Goal: Ask a question: Ask a question

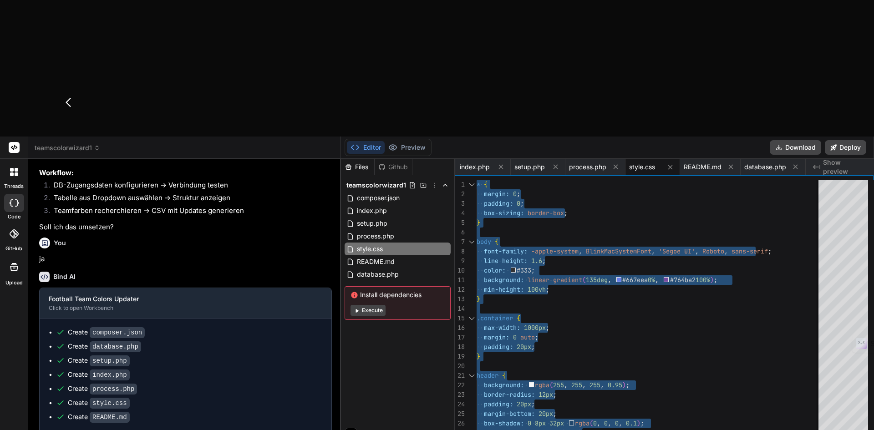
scroll to position [112, 0]
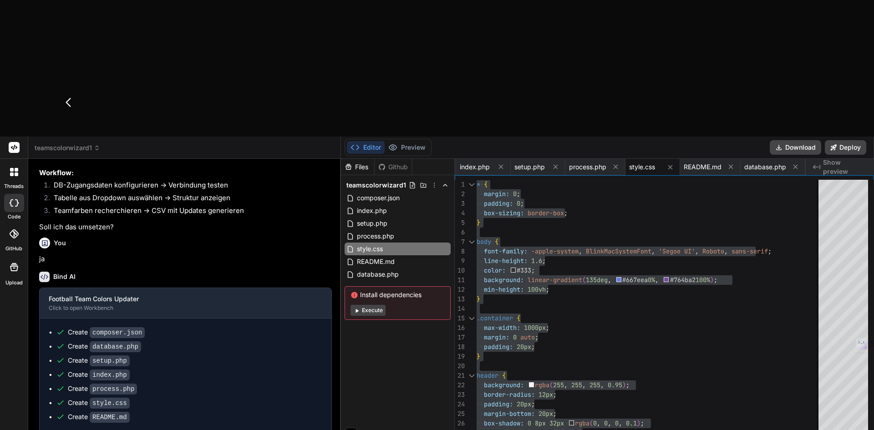
type textarea "I"
type textarea "x"
type textarea "Ich"
type textarea "x"
type textarea "Ich hä"
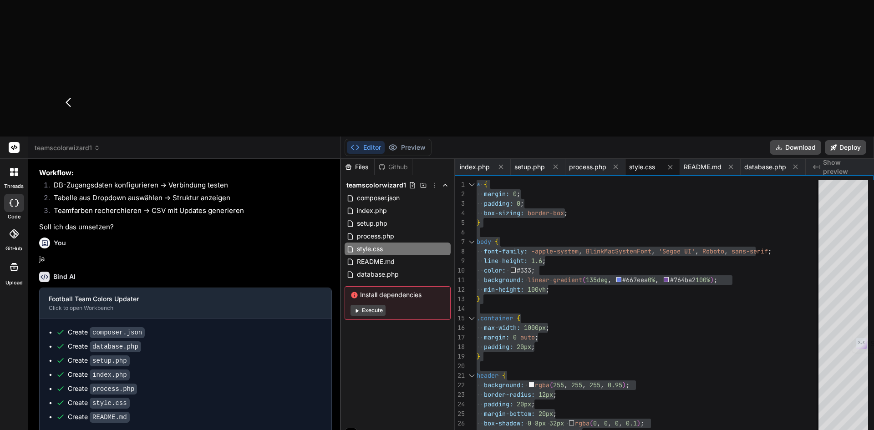
type textarea "x"
type textarea "Ich h"
type textarea "x"
type textarea "Ich"
type textarea "x"
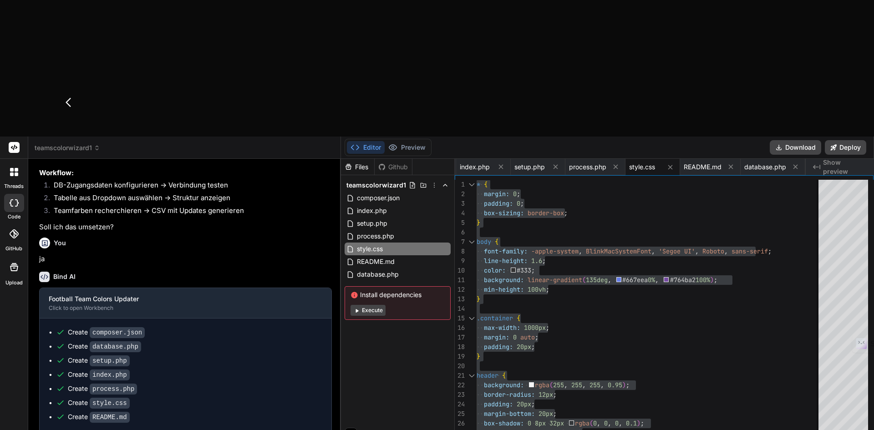
type textarea "Ich w"
type textarea "x"
type textarea "Ich wür"
type textarea "x"
type textarea "Ich würe"
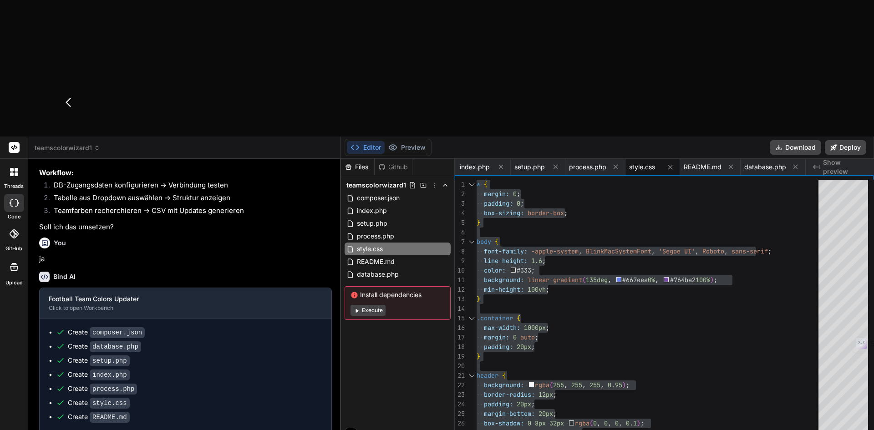
type textarea "x"
type textarea "Ich würe"
type textarea "x"
type textarea "Ich würe d"
type textarea "x"
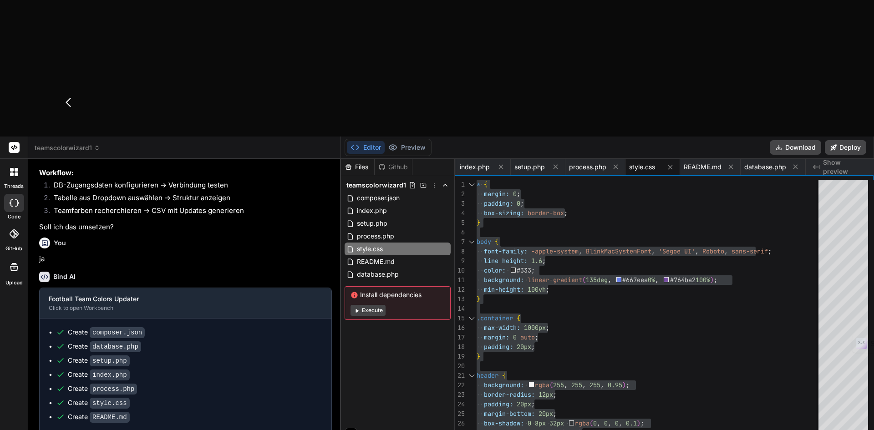
type textarea "Ich würe"
type textarea "x"
type textarea "Ich würe"
type textarea "x"
type textarea "Ich würd"
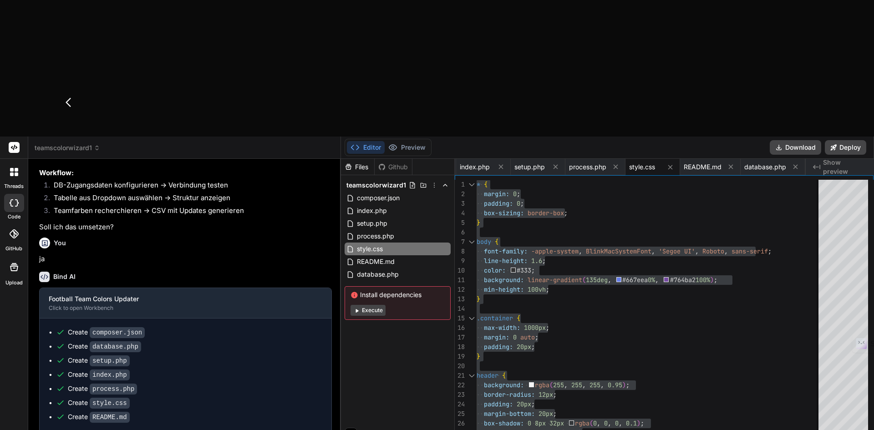
type textarea "x"
type textarea "Ich würde"
type textarea "x"
type textarea "Ich würde"
type textarea "x"
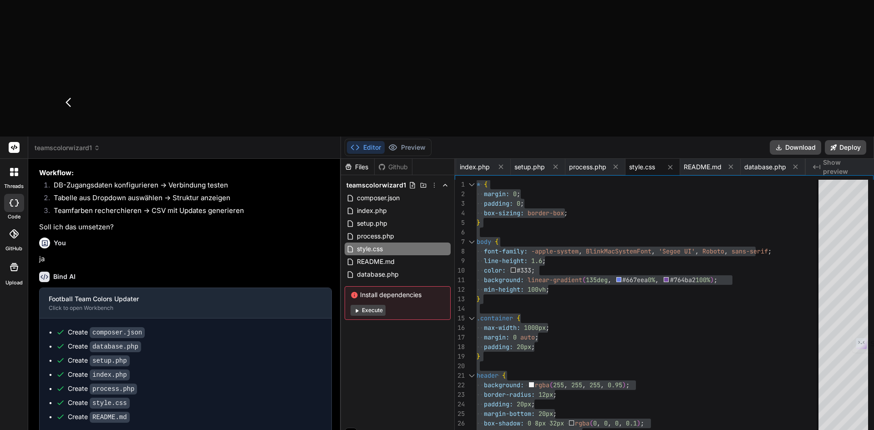
type textarea "Ich würde"
type textarea "x"
type textarea "I"
type textarea "x"
type textarea "D"
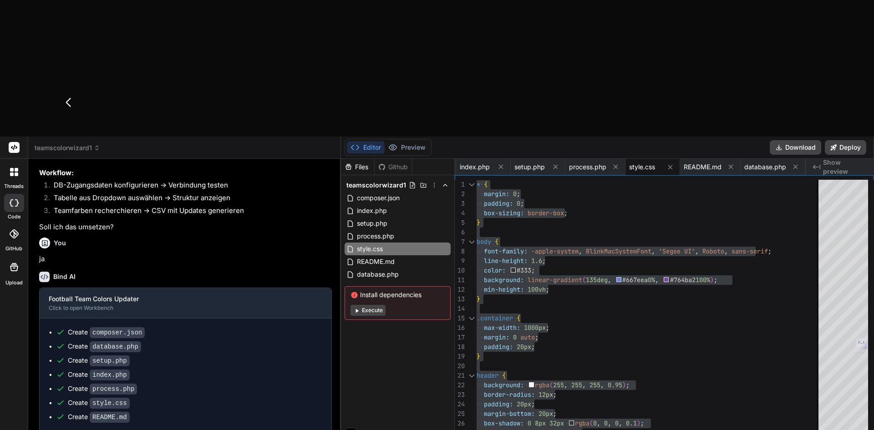
type textarea "x"
type textarea "Der"
type textarea "x"
type textarea "Der User soll d"
type textarea "x"
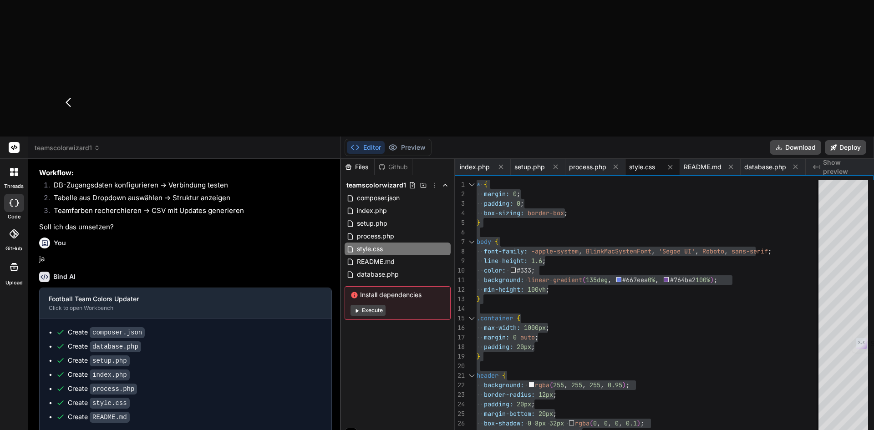
type textarea "Der User soll den"
type textarea "x"
type textarea "Der User soll den Wo"
type textarea "x"
type textarea "Der User soll den Work"
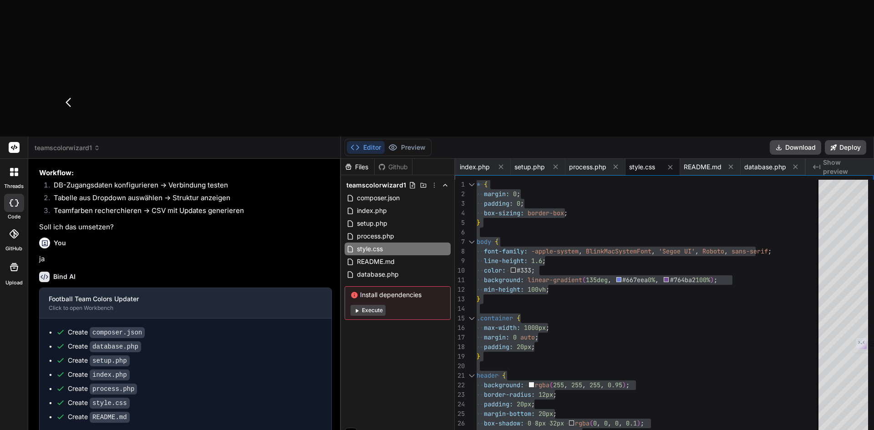
type textarea "x"
type textarea "Der User soll den Workf"
type textarea "x"
type textarea "Der User soll den Workfl"
type textarea "x"
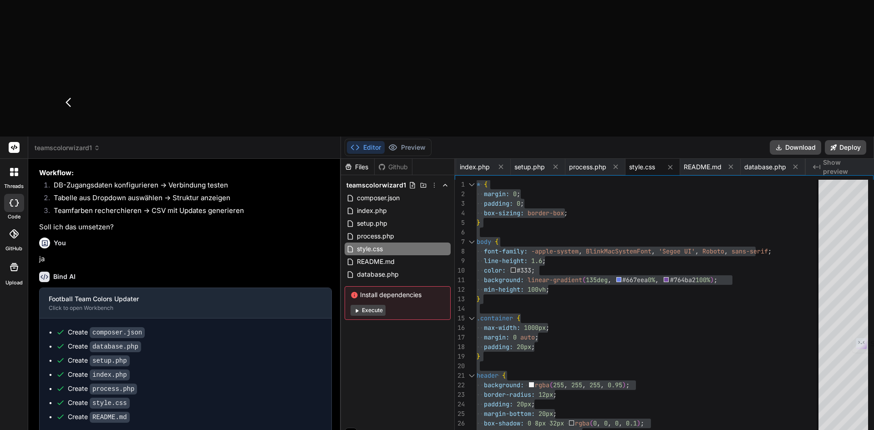
type textarea "Der User soll den Workflo"
type textarea "x"
type textarea "Der User soll den Workflow"
type textarea "x"
type textarea "Der User soll den Workflow"
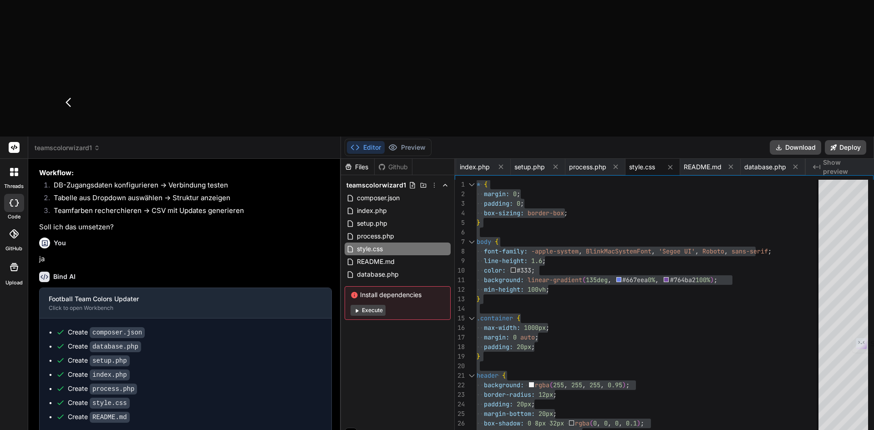
type textarea "x"
type textarea "Der User soll den Workflow v"
type textarea "x"
type textarea "Der User soll den Workflow vo"
type textarea "x"
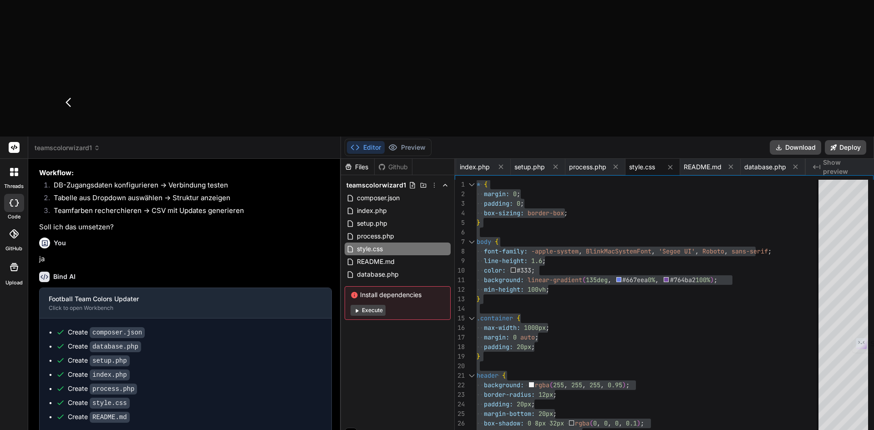
type textarea "Der User soll den Workflow von"
type textarea "x"
type textarea "Der User soll den Workflow von"
type textarea "x"
type textarea "Der User soll den Workflow von a"
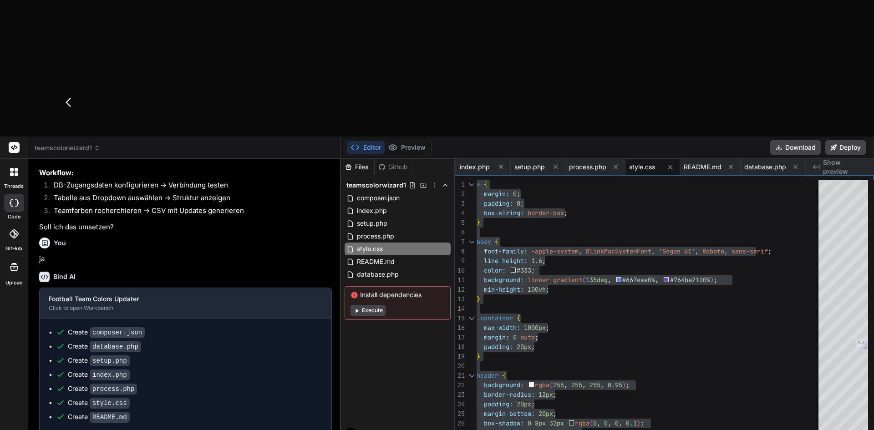
type textarea "x"
type textarea "Der User soll den Workflow von ac"
type textarea "x"
type textarea "Der User soll den Workflow von act"
type textarea "x"
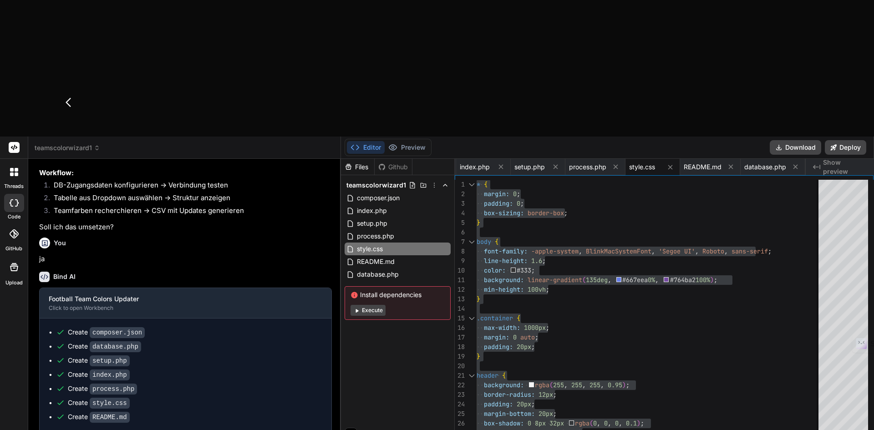
type textarea "Der User soll den Workflow von acti"
type textarea "x"
type textarea "Der User soll den Workflow von activ"
type textarea "x"
type textarea "Der User soll den Workflow von active"
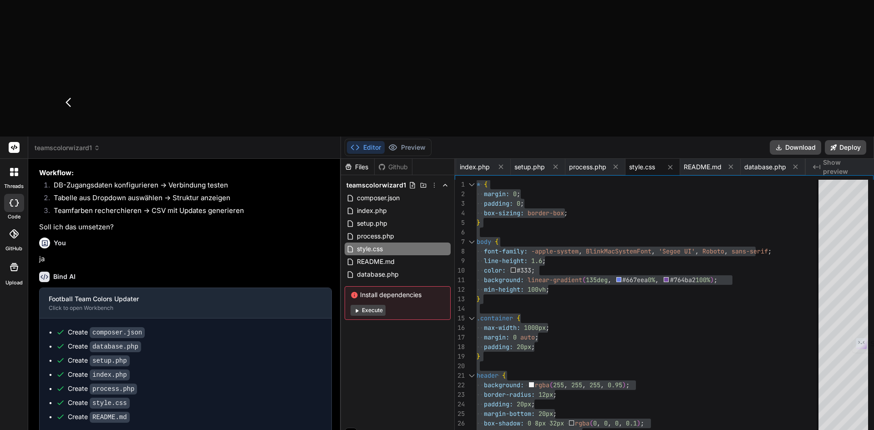
type textarea "x"
type textarea "Der User soll den Workflow von activep"
type textarea "x"
type textarea "Der User soll den Workflow von activepi"
type textarea "x"
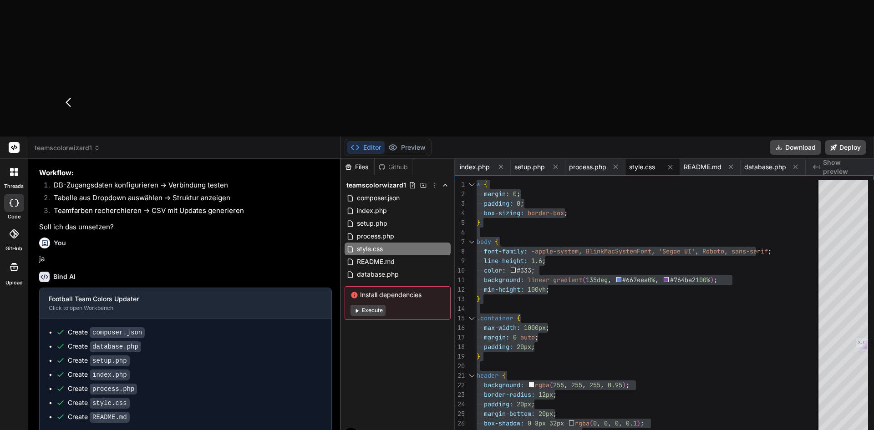
type textarea "Der User soll den Workflow von activepie"
type textarea "x"
type textarea "Der User soll den Workflow von activepiec"
type textarea "x"
type textarea "Der User soll den Workflow von activepiece"
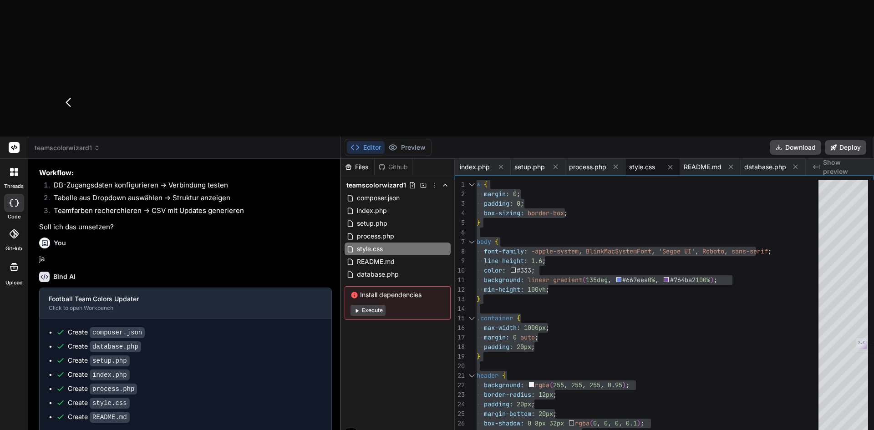
type textarea "x"
type textarea "Der User soll den Workflow von activepieces"
type textarea "x"
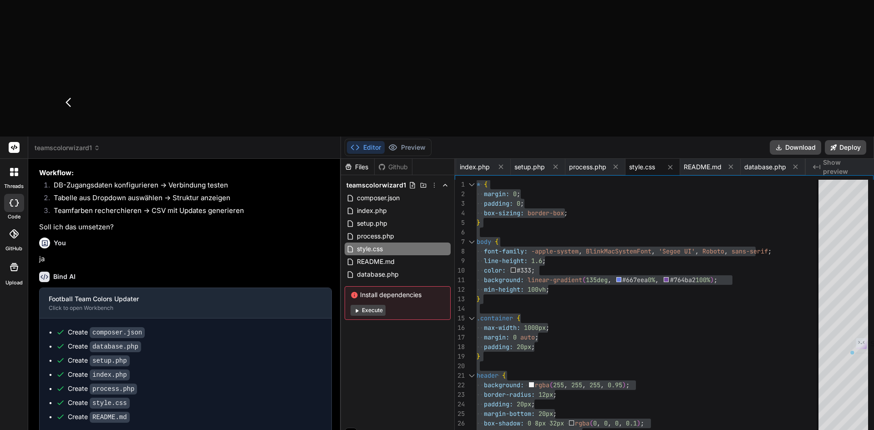
type textarea "Der User soll den Fvon activepieces"
type textarea "x"
type textarea "Der User soll den Flvon activepieces"
type textarea "x"
type textarea "Der User soll den Flovon activepieces"
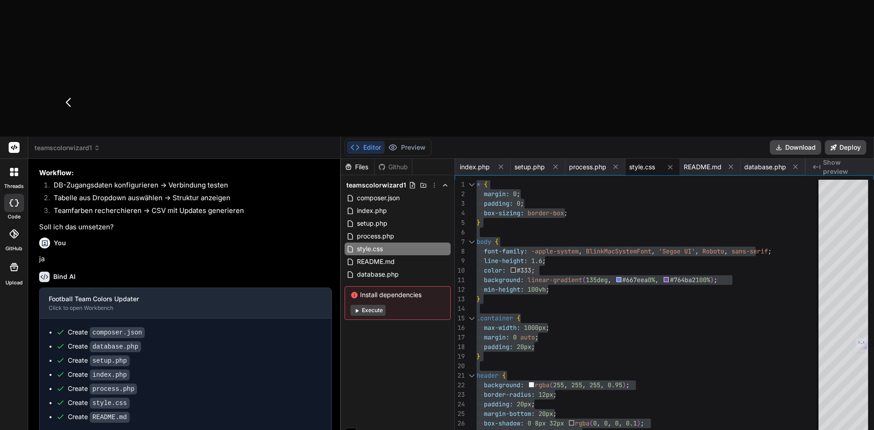
type textarea "x"
type textarea "Der User soll den Flow von activepieces"
type textarea "x"
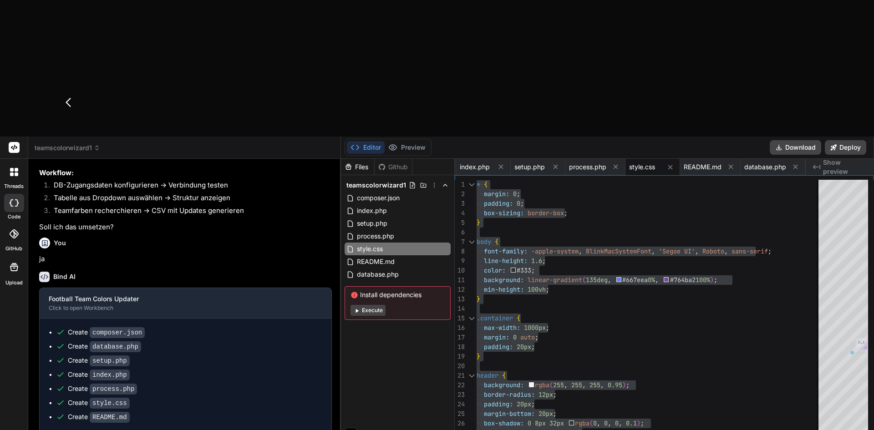
type textarea "Der User soll dFlow von activepieces"
type textarea "x"
type textarea "Der User soll deFlow von activepieces"
type textarea "x"
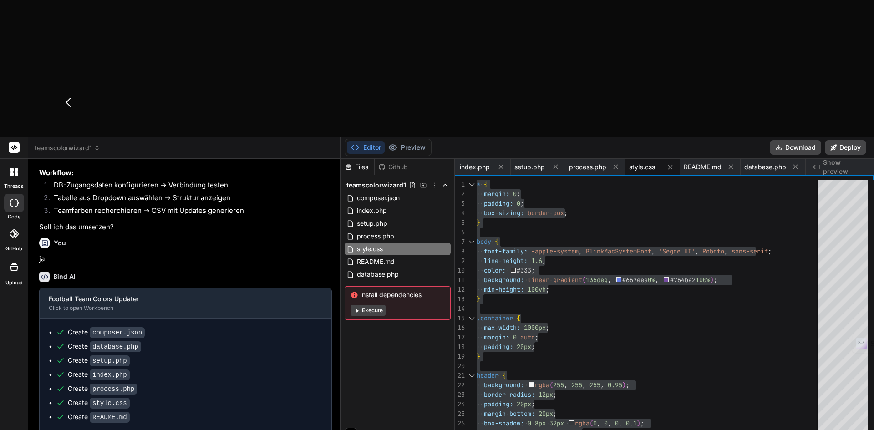
type textarea "Der User soll den Flow von activepieces"
type textarea "x"
type textarea "Der User soll den DaFlow von activepieces"
type textarea "x"
type textarea "Der User soll den DateFlow von activepieces"
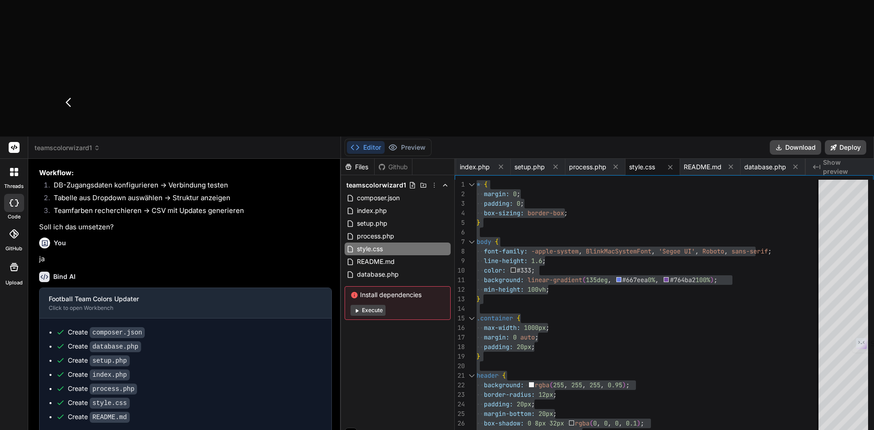
type textarea "x"
type textarea "Der User soll den DatenFlow von activepieces"
type textarea "x"
type textarea "Der User soll den DatenexFlow von activepieces"
type textarea "x"
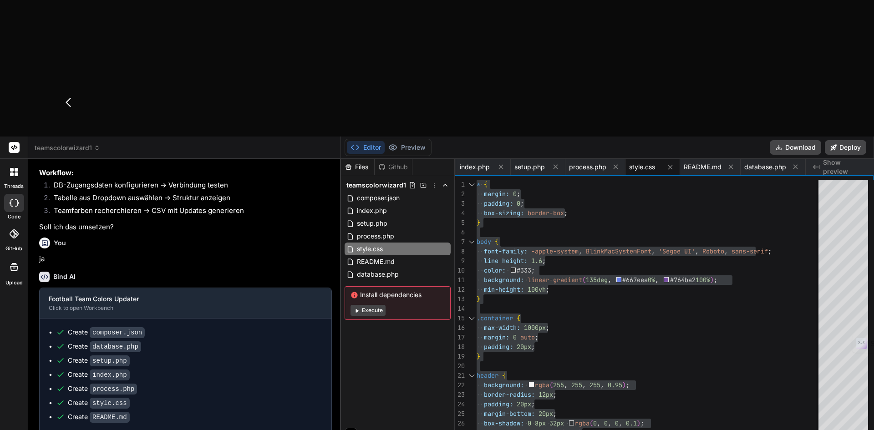
type textarea "Der User soll den DatenexpoFlow von activepieces"
type textarea "x"
type textarea "Der User soll den Datenexport Flow von activepieces"
type textarea "x"
type textarea "Der User soll den DatenexportFlow von activepieces"
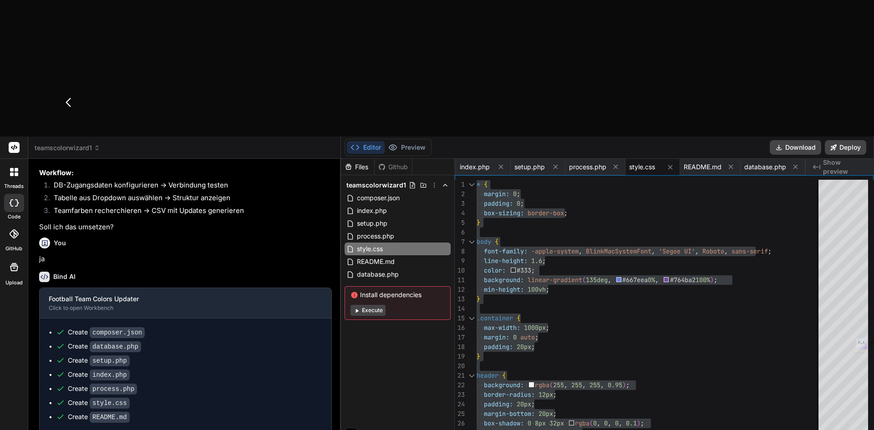
type textarea "x"
type textarea "Der User soll den Datenexport-Flow von activepieces"
type textarea "x"
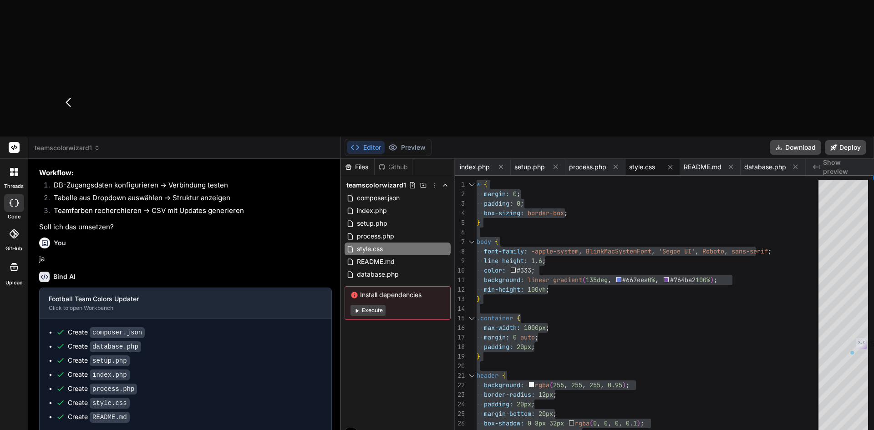
type textarea "Der User soll den Datenexport-Flow nactivepieces"
type textarea "x"
type textarea "Der User soll den Datenexport-Flow nach activepieces"
type textarea "x"
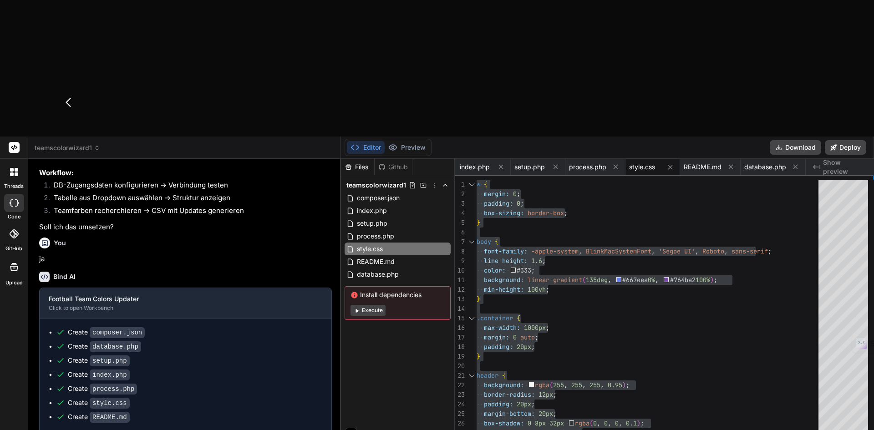
type textarea "Der User soll den Datenexport-Flow nach activepieces m"
type textarea "x"
type textarea "Der User soll den Datenexport-Flow nach activepieces ma"
type textarea "x"
type textarea "Der User soll den Datenexport-Flow nach activepieces man"
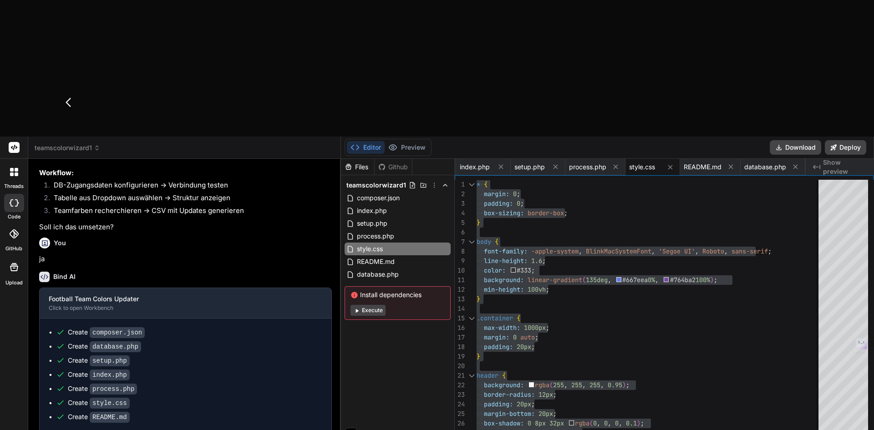
type textarea "x"
type textarea "Der User soll den Datenexport-Flow nach activepieces manu"
type textarea "x"
type textarea "Der User soll den Datenexport-Flow nach activepieces [PERSON_NAME]"
type textarea "x"
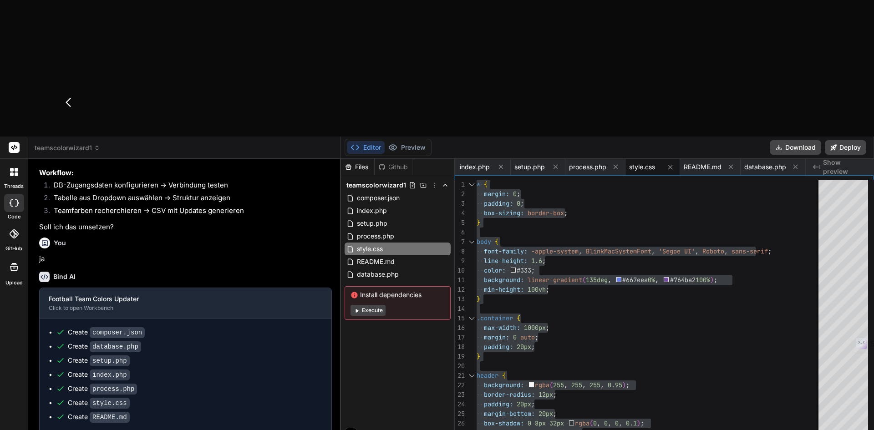
type textarea "Der User soll den Datenexport-Flow nach activepieces manuell"
type textarea "x"
type textarea "Der User soll den Datenexport-Flow nach activepieces manuell"
type textarea "x"
type textarea "Der User soll den Datenexport-Flow nach activepieces manuell t"
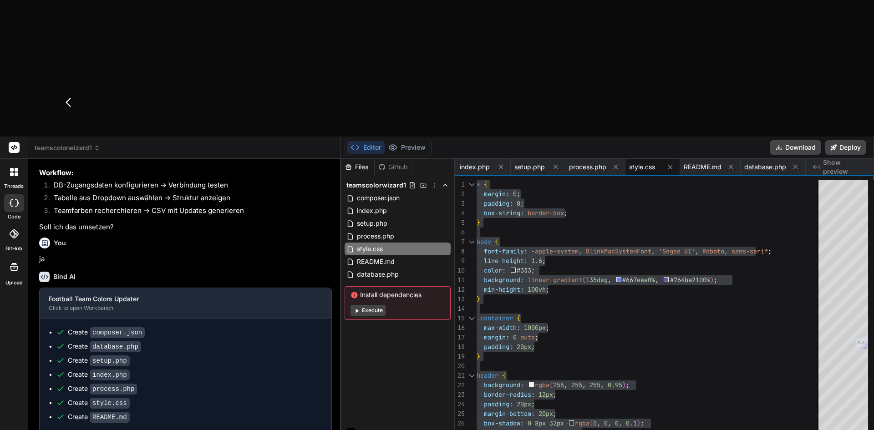
type textarea "x"
type textarea "Der User soll den Datenexport-Flow nach activepieces [PERSON_NAME]"
type textarea "x"
type textarea "Der User soll den Datenexport-Flow nach activepieces manuell tri"
type textarea "x"
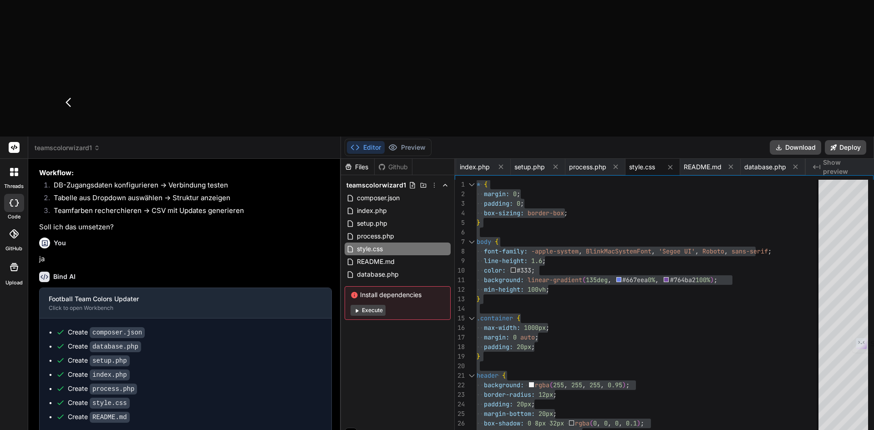
type textarea "Der User soll den Datenexport-Flow nach activepieces manuell trig"
type textarea "x"
type textarea "Der User soll den Datenexport-Flow nach activepieces [PERSON_NAME]"
type textarea "x"
type textarea "Der User soll den Datenexport-Flow nach activepieces [PERSON_NAME]"
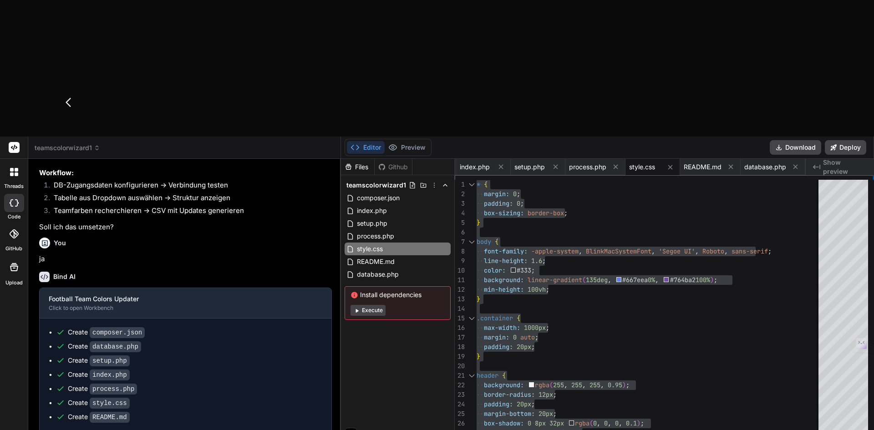
type textarea "x"
type textarea "Der User soll den Datenexport-Flow nach activepieces manuell triggern"
type textarea "x"
type textarea "Der User soll den Datenexport-Flow nach activepieces manuell triggern ="
type textarea "x"
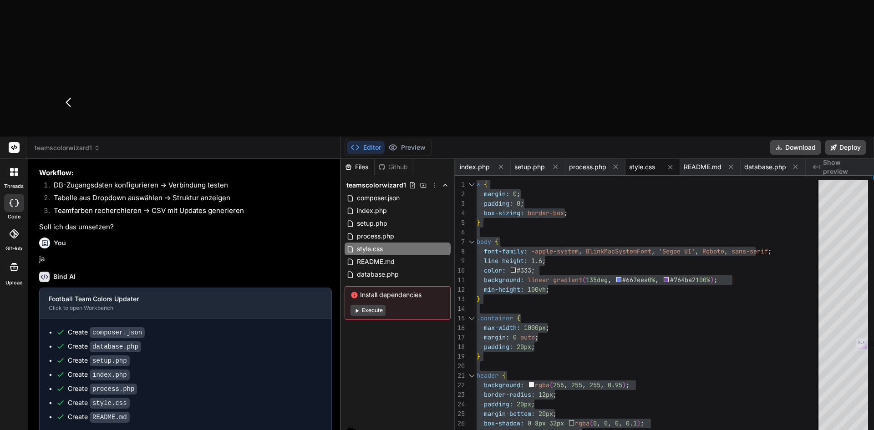
type textarea "Der User soll den Datenexport-Flow nach activepieces manuell triggern ="
type textarea "x"
type textarea "Der User soll den Datenexport-Flow nach activepieces manuell triggern = But"
type textarea "x"
type textarea "Der User soll den Datenexport-Flow nach activepieces manuell triggern = Button"
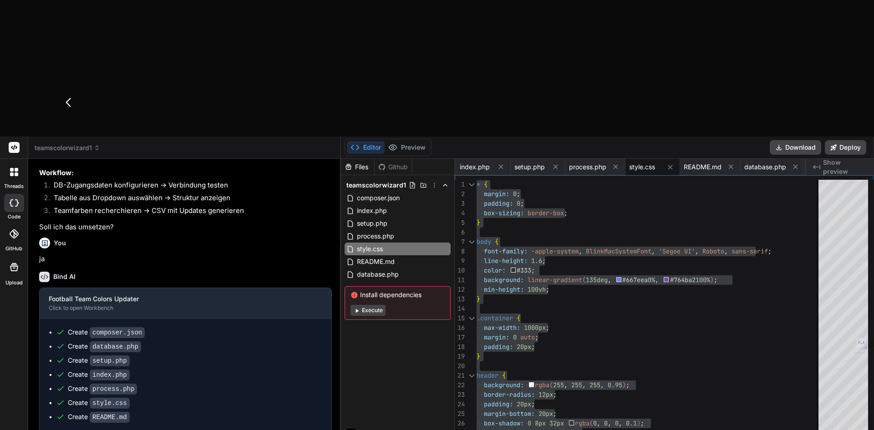
type textarea "x"
type textarea "Der User soll den Datenexport-Flow nach activepieces manuell triggern = Button."
type textarea "x"
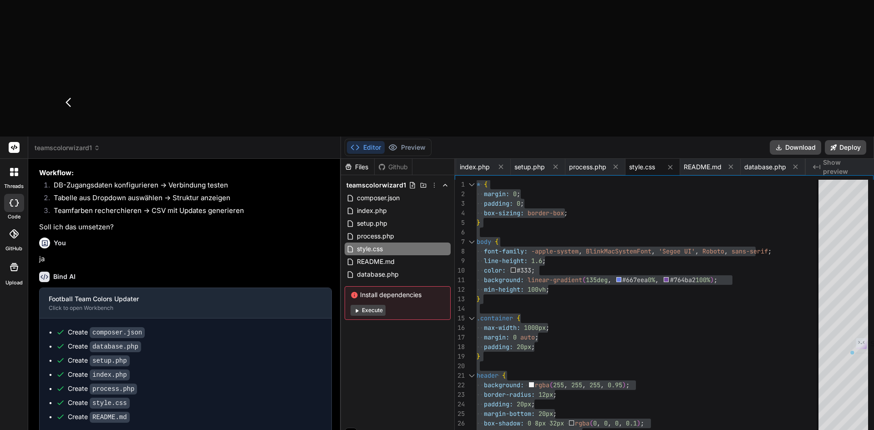
type textarea "Der User soll den Datenexport-Flow nach activepieces manuell triggern = ."
type textarea "x"
type textarea "Der User soll den Datenexport-Flow nach activepieces manuell triggern =."
type textarea "x"
type textarea "Der User soll den Datenexport-Flow nach activepieces manuell triggern ."
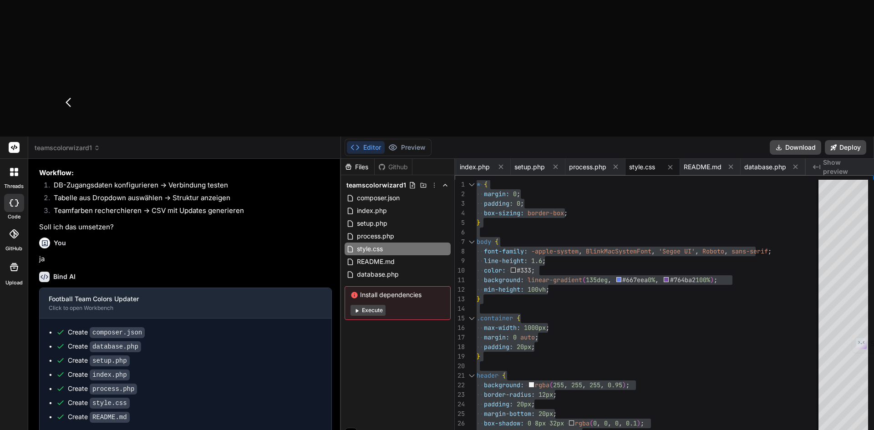
type textarea "x"
type textarea "Der User soll den Datenexport-Flow nach activepieces manuell triggern."
type textarea "x"
type textarea "Der User soll den Datenexport-Flow nach activepieces manuell triggern."
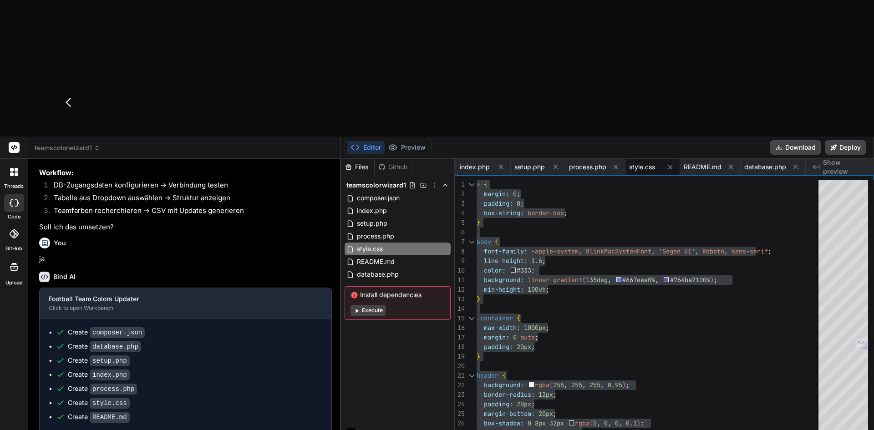
type textarea "x"
type textarea "Der User soll den Datenexport-Flow nach activepieces manuell i triggern."
type textarea "x"
type textarea "Der User soll den Datenexport-Flow nach activepieces manuell in triggern."
type textarea "x"
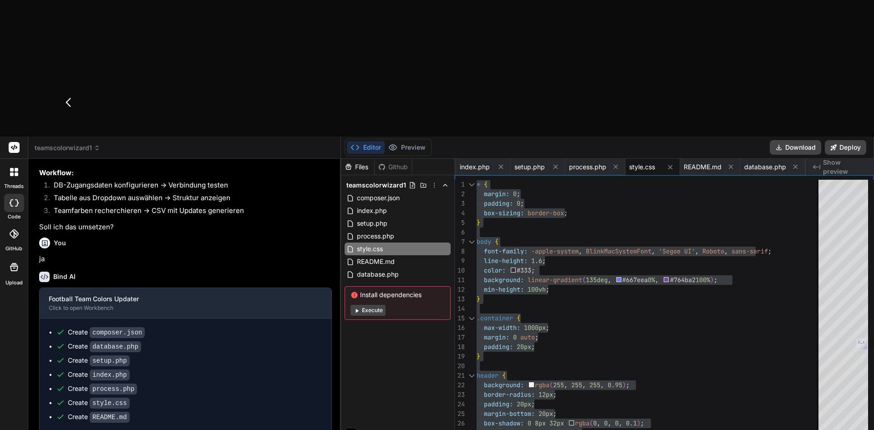
type textarea "Der User soll den Datenexport-Flow nach activepieces manuell in der triggern."
type textarea "x"
type textarea "Der User soll den Datenexport-Flow nach activepieces manuell in der UI triggern."
type textarea "x"
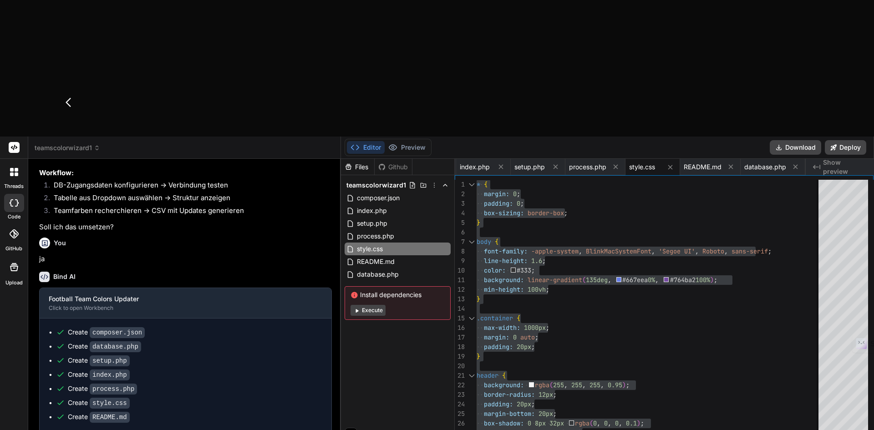
type textarea "Der User soll den Datenexport-Flow nach activepieces manuell in der UI triggern"
type textarea "x"
type textarea "Der User soll den Datenexport-Flow nach activepieces manuell in der UI triggern"
type textarea "x"
type textarea "Der User soll den Datenexport-Flow nach activepieces manuell in der UI triggern…"
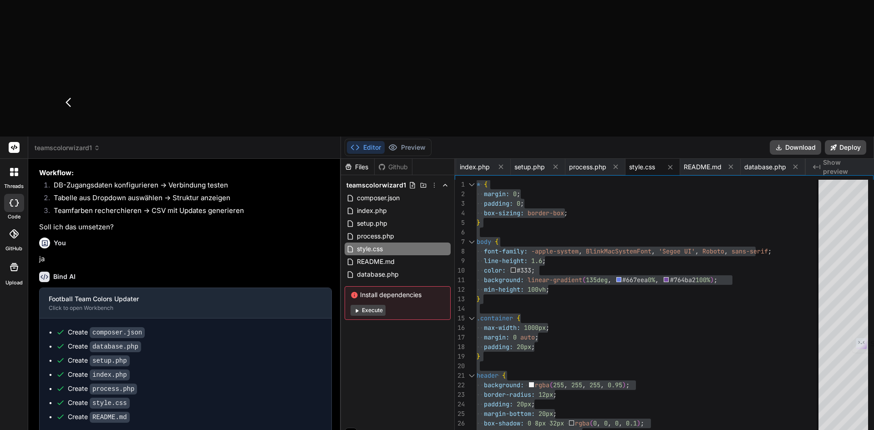
type textarea "x"
type textarea "Der User soll den Datenexport-Flow nach activepieces manuell in der UI triggern…"
type textarea "x"
type textarea "Der User soll den Datenexport-Flow nach activepieces manuell in der UI triggern…"
type textarea "x"
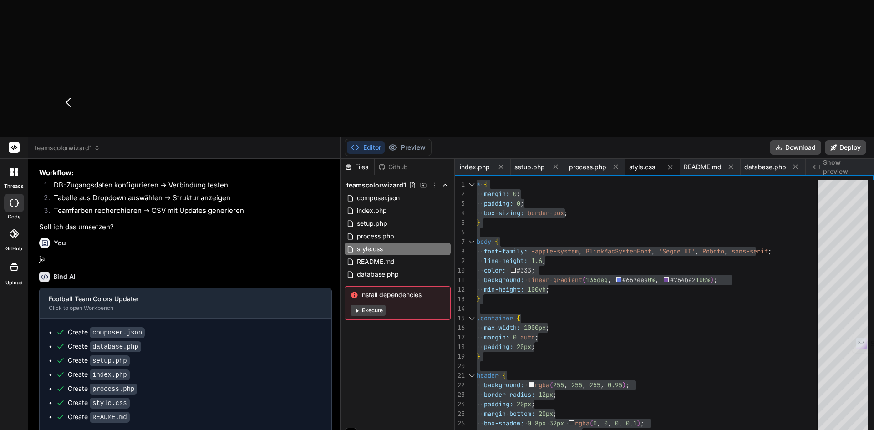
type textarea "Der User soll den Datenexport-Flow nach activepieces manuell in der UI triggern…"
type textarea "x"
type textarea "Der User soll den Datenexport-Flow nach activepieces manuell in der UI triggern…"
type textarea "x"
type textarea "Der User soll den Datenexport-Flow nach activepieces manuell in der UI triggern…"
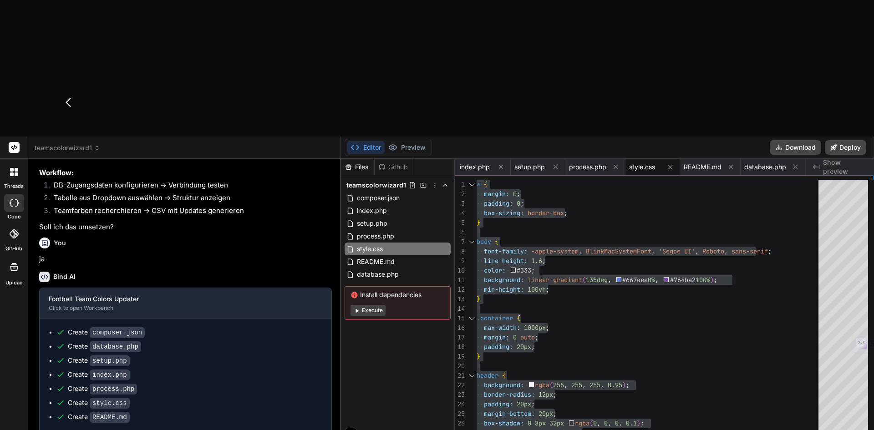
type textarea "x"
type textarea "Der User soll den Datenexport-Flow nach activepieces manuell in der UI triggern…"
type textarea "x"
type textarea "Der User soll den Datenexport-Flow nach activepieces manuell in der UI triggern…"
type textarea "x"
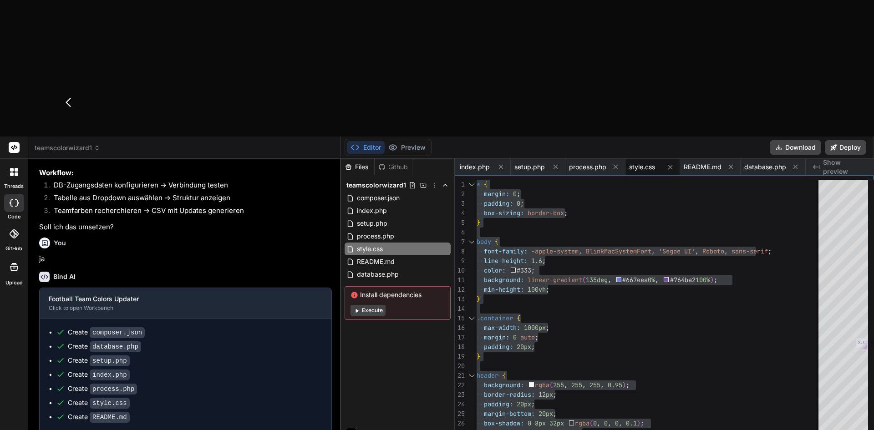
type textarea "Der User soll den Datenexport-Flow nach activepieces manuell in der UI triggern…"
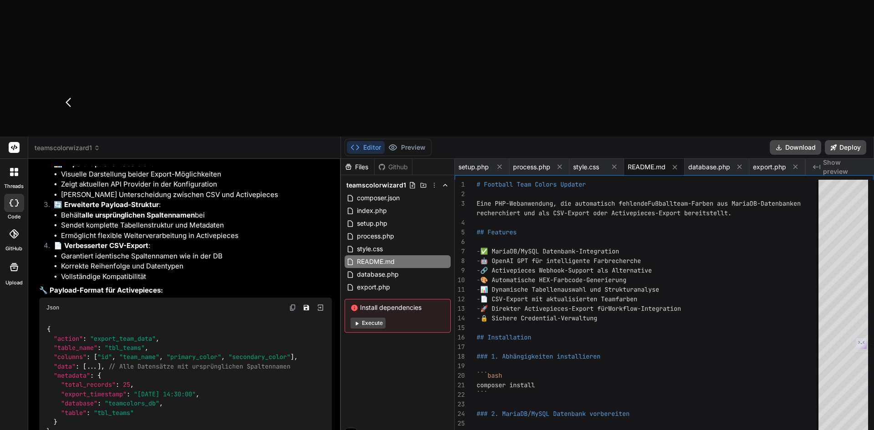
scroll to position [3837, 0]
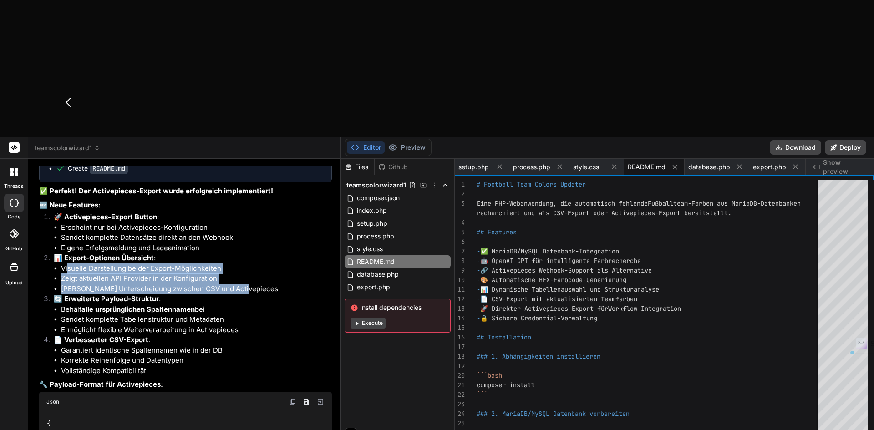
drag, startPoint x: 67, startPoint y: 186, endPoint x: 238, endPoint y: 209, distance: 173.1
click at [238, 264] on ul "Visuelle Darstellung beider Export-Möglichkeiten Zeigt aktuellen API Provider i…" at bounding box center [193, 279] width 278 height 31
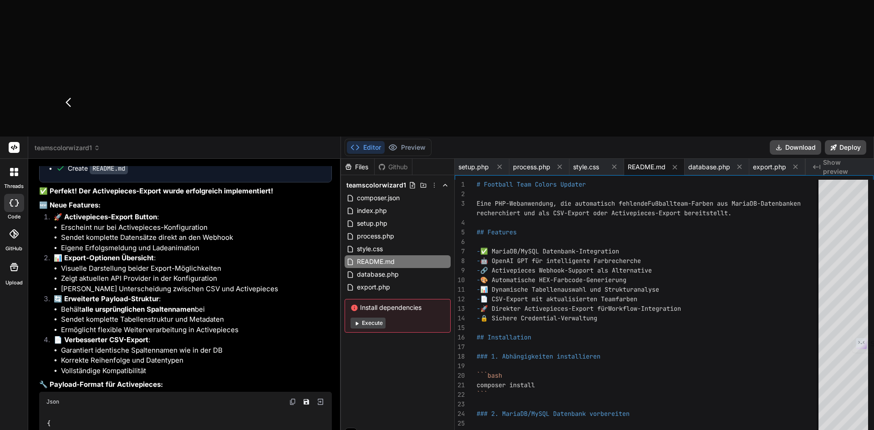
click at [216, 345] on li "Garantiert identische Spaltennamen wie in der DB" at bounding box center [196, 350] width 271 height 10
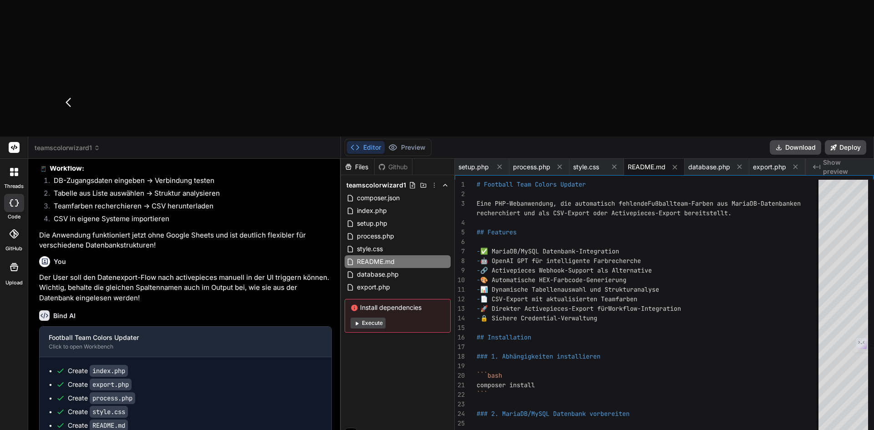
scroll to position [3564, 0]
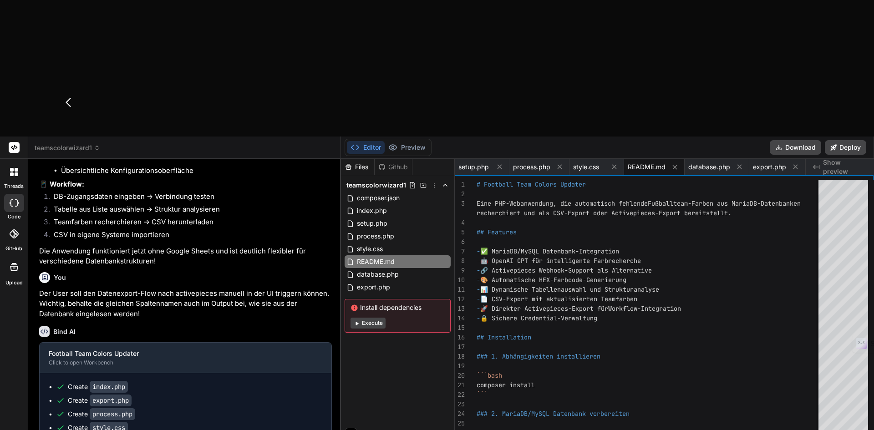
click at [101, 204] on li "Tabelle aus Liste auswählen → Struktur analysieren" at bounding box center [188, 210] width 285 height 13
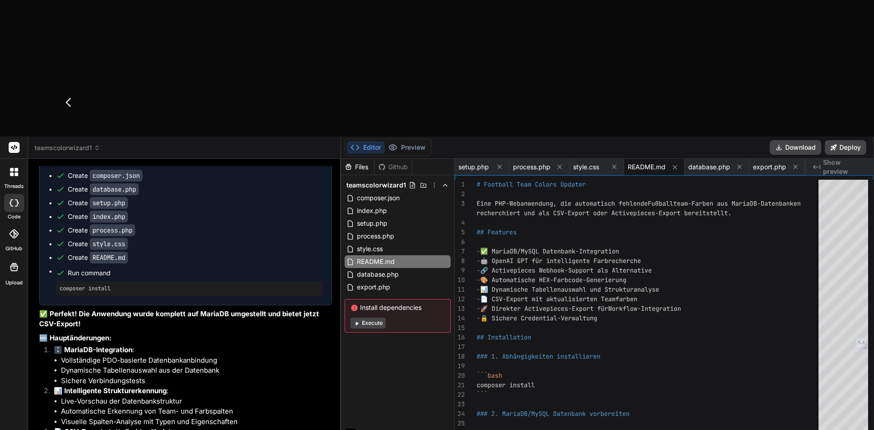
scroll to position [3154, 0]
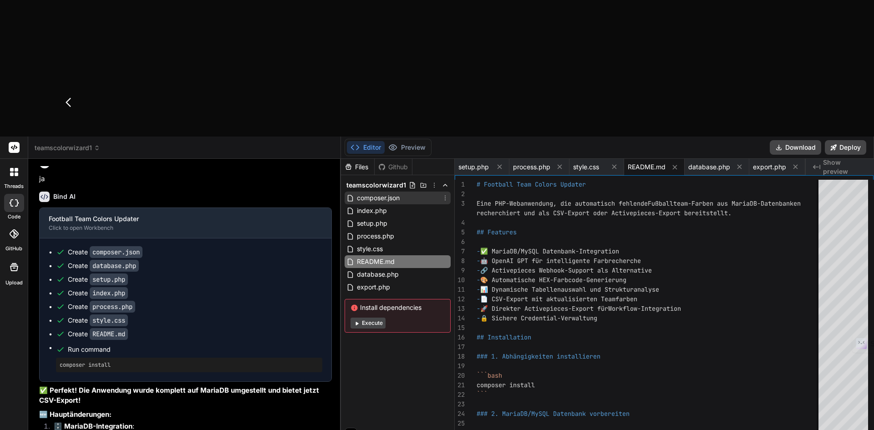
drag, startPoint x: 374, startPoint y: 66, endPoint x: 684, endPoint y: 52, distance: 310.2
click at [374, 193] on span "composer.json" at bounding box center [378, 198] width 45 height 11
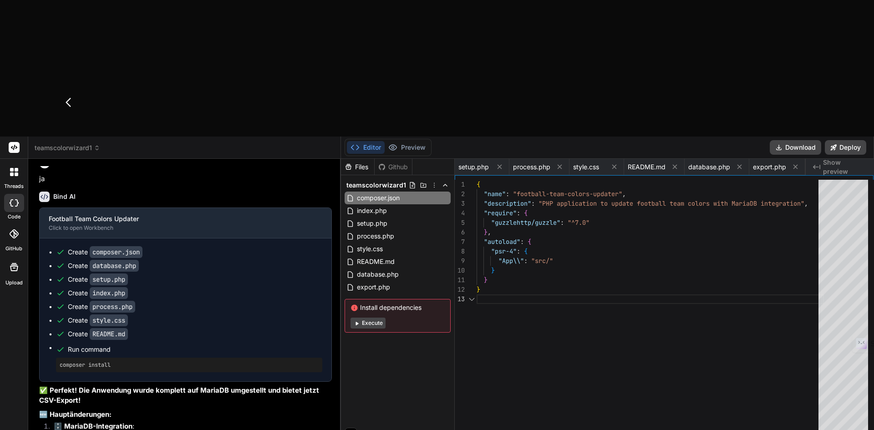
scroll to position [0, 0]
click at [600, 180] on div "{ "name" : "football-team-colors-updater" , "description" : "PHP application to…" at bounding box center [649, 314] width 347 height 269
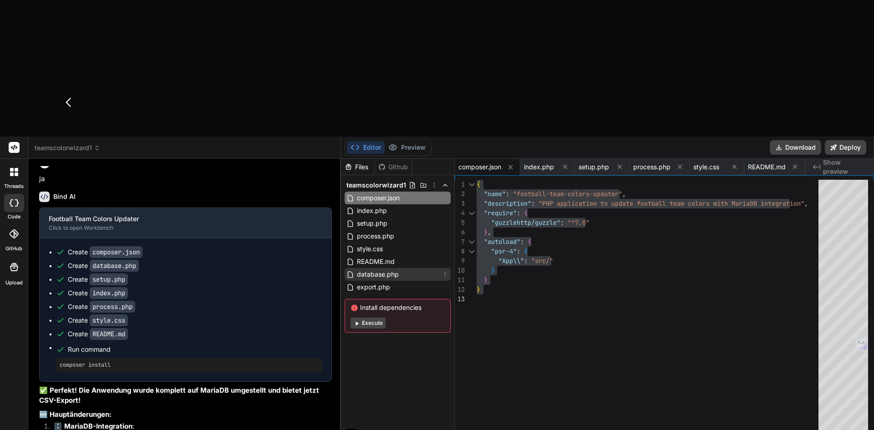
drag, startPoint x: 384, startPoint y: 137, endPoint x: 418, endPoint y: 132, distance: 34.9
click at [384, 269] on span "database.php" at bounding box center [378, 274] width 44 height 11
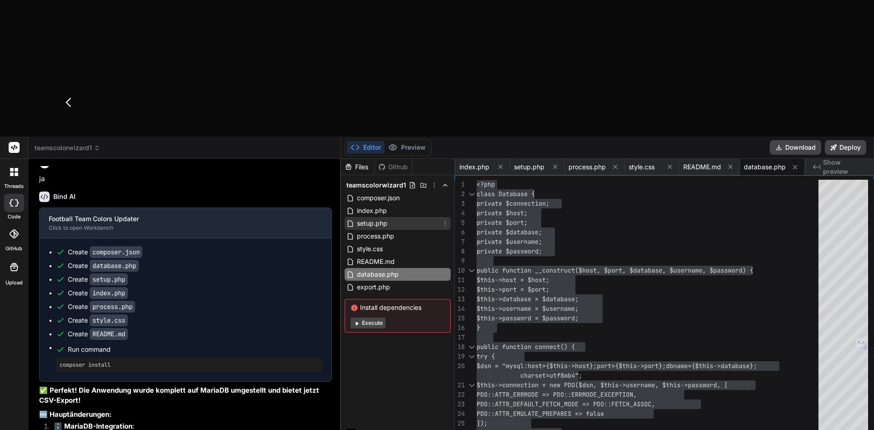
drag, startPoint x: 381, startPoint y: 87, endPoint x: 390, endPoint y: 86, distance: 9.1
click at [381, 218] on span "setup.php" at bounding box center [372, 223] width 32 height 11
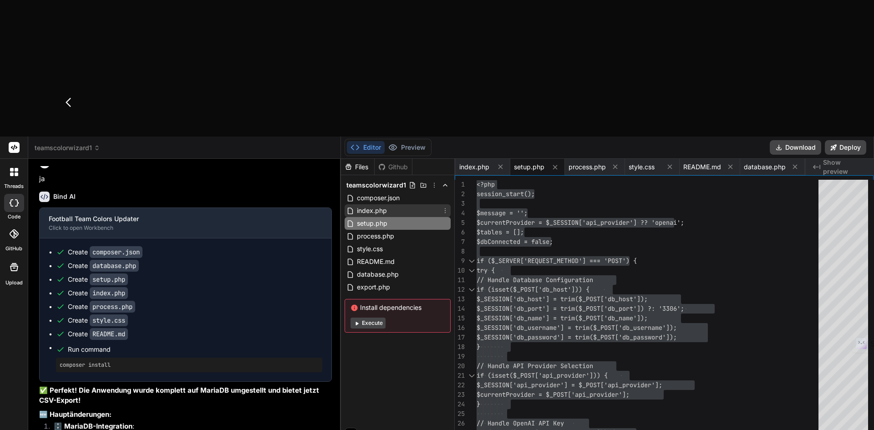
drag, startPoint x: 371, startPoint y: 76, endPoint x: 27, endPoint y: 129, distance: 348.0
click at [371, 205] on span "index.php" at bounding box center [372, 210] width 32 height 11
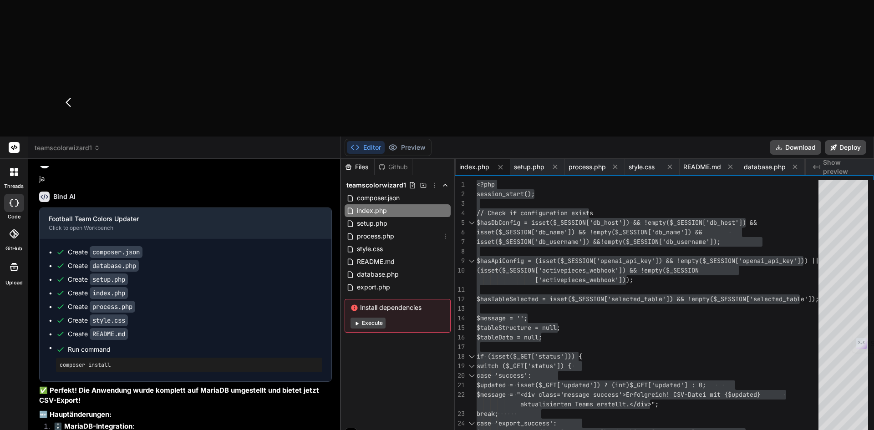
drag, startPoint x: 384, startPoint y: 101, endPoint x: 506, endPoint y: 111, distance: 122.4
click at [384, 231] on span "process.php" at bounding box center [375, 236] width 39 height 11
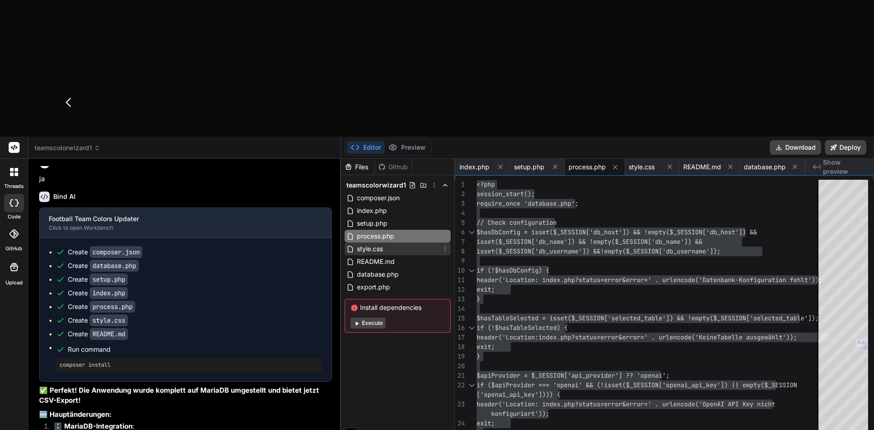
drag, startPoint x: 372, startPoint y: 111, endPoint x: 470, endPoint y: 110, distance: 98.3
click at [372, 243] on span "style.css" at bounding box center [370, 248] width 28 height 11
